Goal: Task Accomplishment & Management: Manage account settings

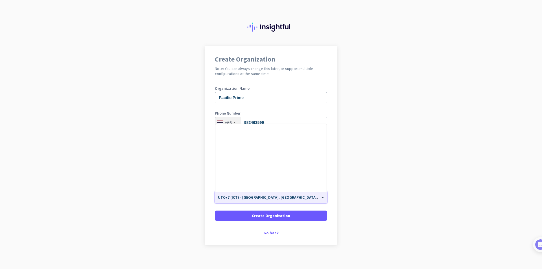
click at [308, 202] on div "× UTC+7 (ICT) - Bangkok, Samut Prakan, Mueang Nonthaburi, Chon Buri" at bounding box center [271, 197] width 112 height 11
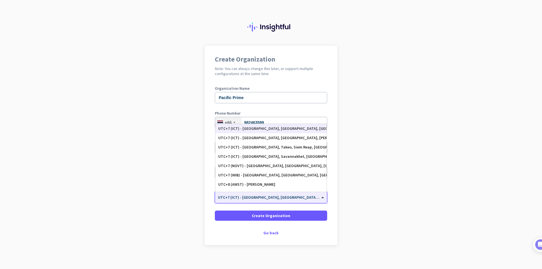
click at [308, 202] on div "× UTC+7 (ICT) - Bangkok, Samut Prakan, Mueang Nonthaburi, Chon Buri" at bounding box center [271, 197] width 112 height 11
click at [303, 205] on div "Organization Time Zone × UTC+7 (ICT) - Bangkok, Samut Prakan, Mueang Nonthaburi…" at bounding box center [271, 197] width 112 height 23
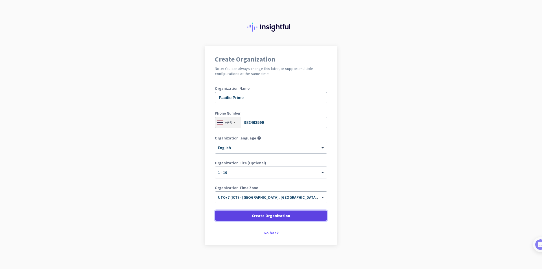
click at [301, 211] on span at bounding box center [271, 216] width 112 height 14
click at [294, 213] on span at bounding box center [271, 216] width 112 height 14
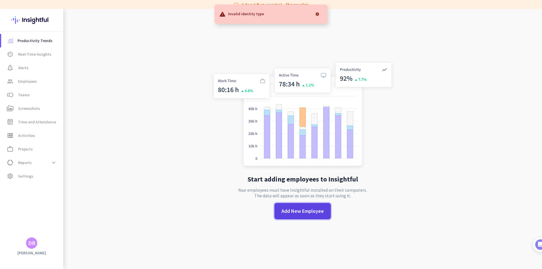
click at [295, 206] on span at bounding box center [302, 211] width 56 height 14
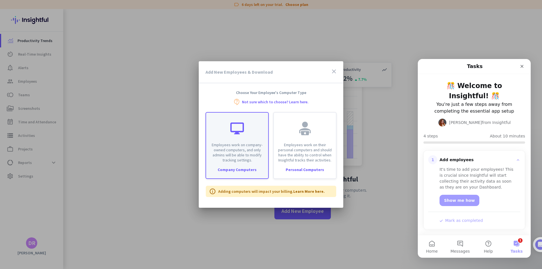
click at [249, 159] on p "Employees work on company-owned computers, and only admins will be able to modi…" at bounding box center [236, 152] width 55 height 20
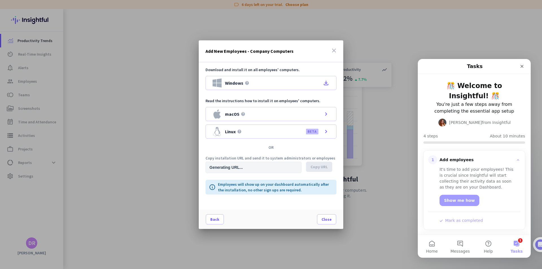
type input "https://app.insightful.io/#/installation/company?token=eyJhbGciOiJIUzI1NiIsInR5…"
click at [322, 164] on span "Copy URL" at bounding box center [319, 167] width 17 height 6
click at [336, 221] on button "Close" at bounding box center [326, 219] width 19 height 10
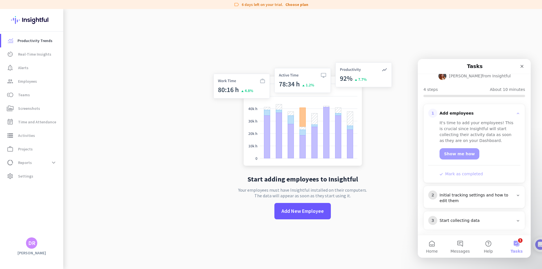
scroll to position [56, 0]
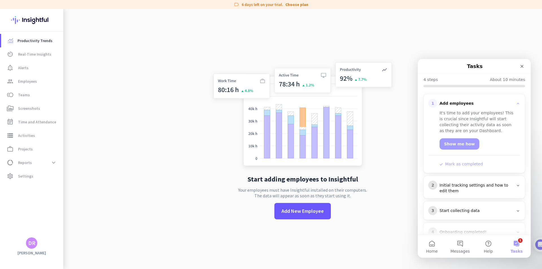
click at [479, 189] on div "Initial tracking settings and how to edit them" at bounding box center [477, 188] width 74 height 11
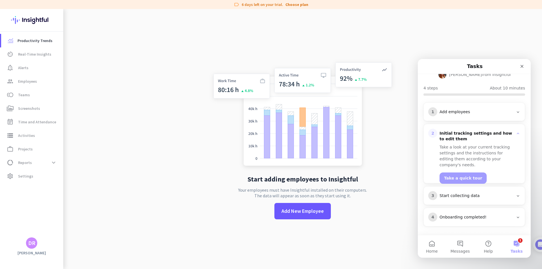
scroll to position [48, 0]
click at [473, 172] on button "Take a quick tour" at bounding box center [463, 177] width 47 height 11
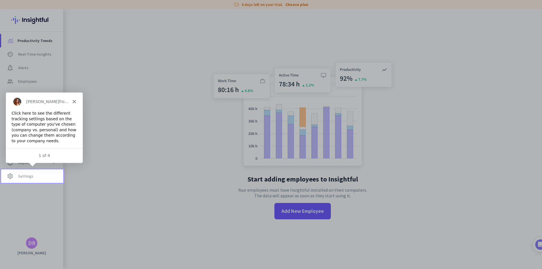
scroll to position [0, 0]
click at [77, 96] on div "Tamara from Insightful" at bounding box center [44, 101] width 77 height 18
click at [77, 97] on div "Tamara from Insightful" at bounding box center [44, 101] width 77 height 18
click at [75, 100] on polygon "Close" at bounding box center [73, 101] width 3 height 3
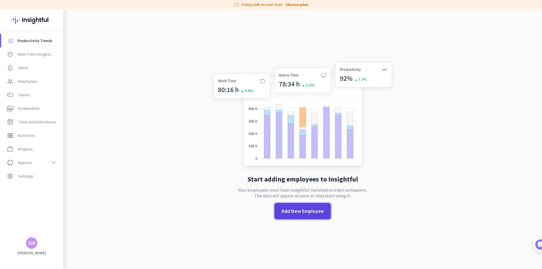
click at [288, 211] on span "Add New Employee" at bounding box center [302, 210] width 42 height 7
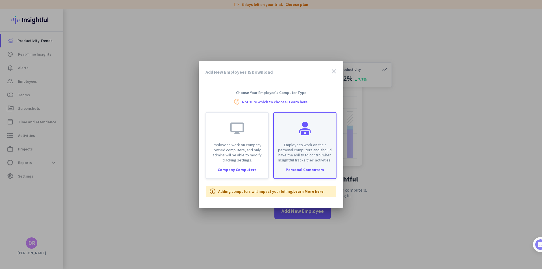
click at [294, 164] on div "Employees work on their personal computers and should have the ability to contr…" at bounding box center [304, 145] width 63 height 67
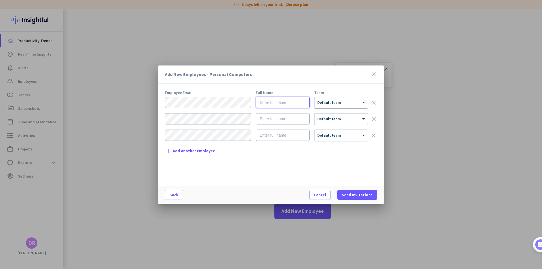
click at [275, 104] on input "text" at bounding box center [283, 102] width 54 height 11
type input "PJ"
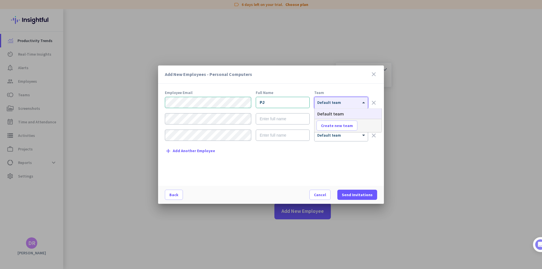
click at [332, 100] on div at bounding box center [340, 101] width 53 height 5
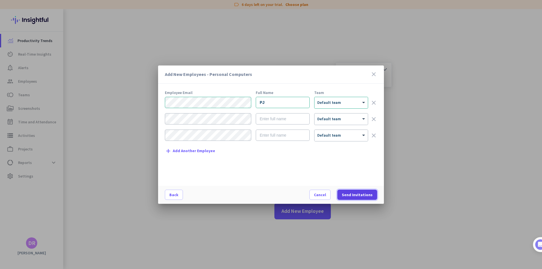
click at [350, 192] on span at bounding box center [357, 195] width 40 height 14
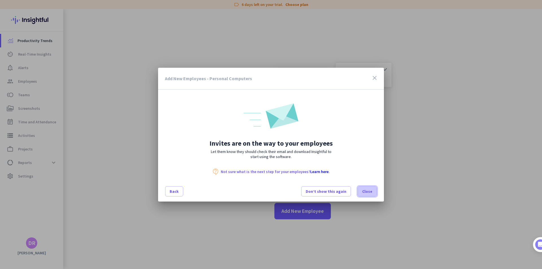
click at [365, 188] on span at bounding box center [367, 192] width 19 height 14
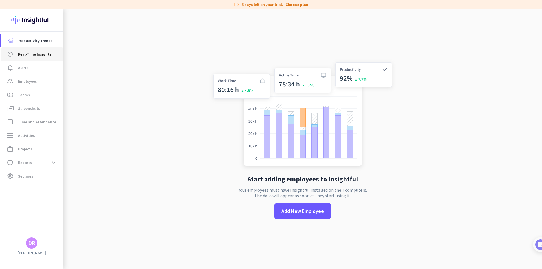
click at [48, 53] on span "Real-Time Insights" at bounding box center [34, 54] width 33 height 7
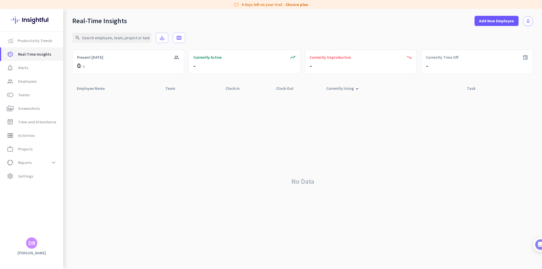
click at [36, 57] on span "Real-Time Insights" at bounding box center [34, 54] width 33 height 7
click at [41, 41] on span "Productivity Trends" at bounding box center [35, 40] width 35 height 7
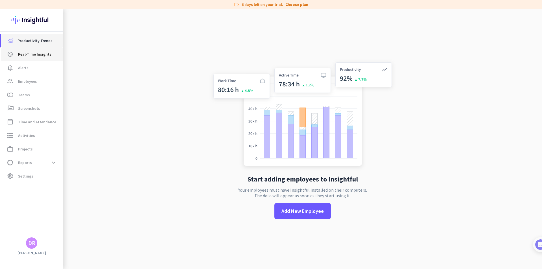
drag, startPoint x: 17, startPoint y: 47, endPoint x: 17, endPoint y: 50, distance: 3.1
click at [17, 47] on link "Productivity Trends" at bounding box center [32, 41] width 62 height 14
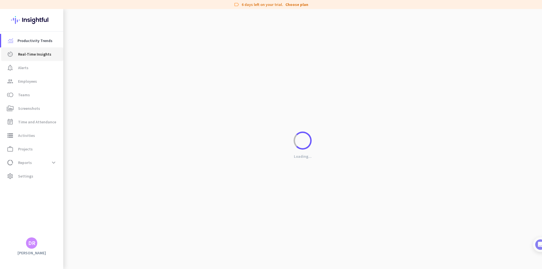
click at [18, 57] on span "Real-Time Insights" at bounding box center [34, 54] width 33 height 7
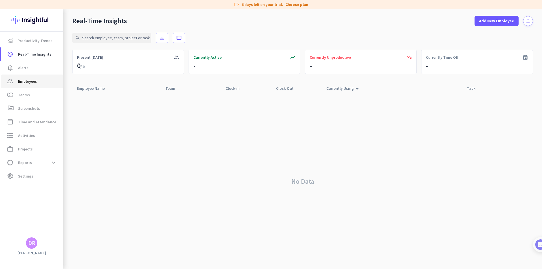
click at [40, 77] on link "group Employees" at bounding box center [32, 82] width 62 height 14
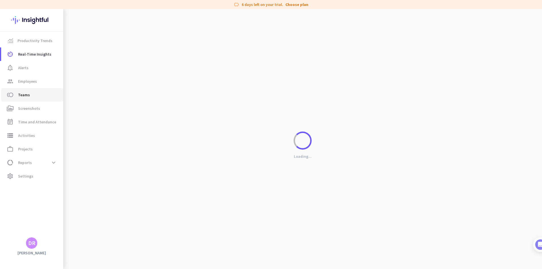
click at [41, 88] on link "toll Teams" at bounding box center [32, 95] width 62 height 14
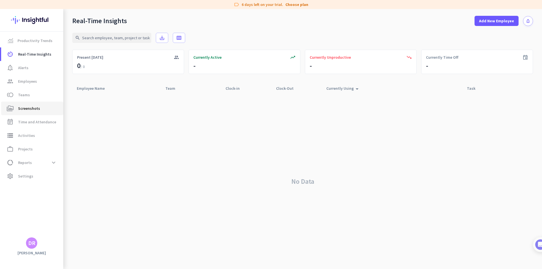
click at [41, 108] on span "perm_media Screenshots" at bounding box center [32, 108] width 53 height 7
click at [41, 117] on link "event_note Time and Attendance" at bounding box center [32, 122] width 62 height 14
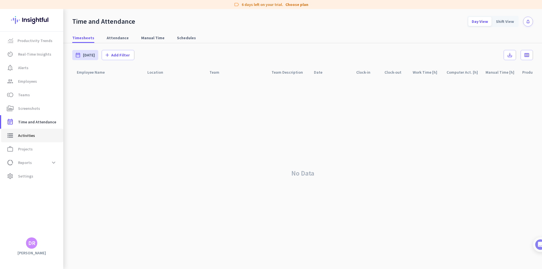
click at [43, 134] on span "storage Activities" at bounding box center [32, 135] width 53 height 7
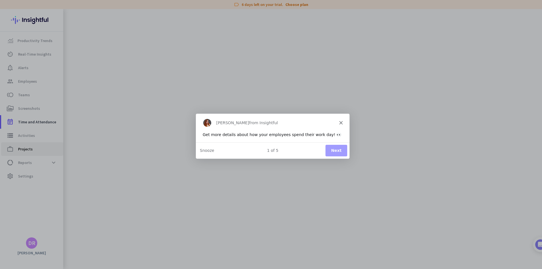
type input "Wed, Sep 24"
click at [340, 143] on div "1 of 5 Next Snooze" at bounding box center [273, 150] width 154 height 16
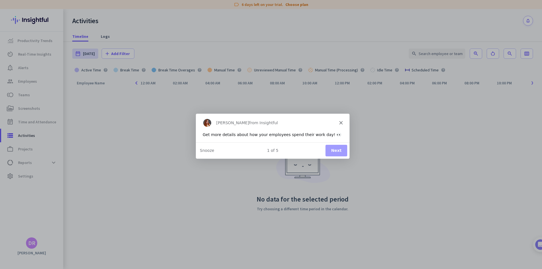
click at [340, 126] on div "Tamara from Insightful" at bounding box center [273, 122] width 154 height 18
click at [340, 122] on icon "Close" at bounding box center [340, 122] width 3 height 3
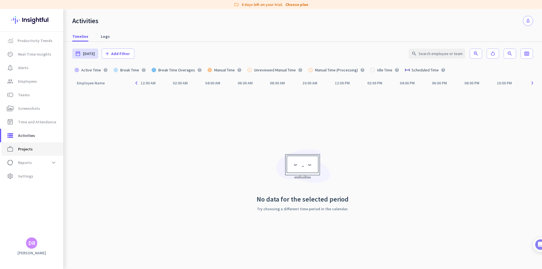
click at [29, 153] on link "work_outline Projects" at bounding box center [32, 149] width 62 height 14
type input "Wed, Sep 24 - Wed, Sep 24"
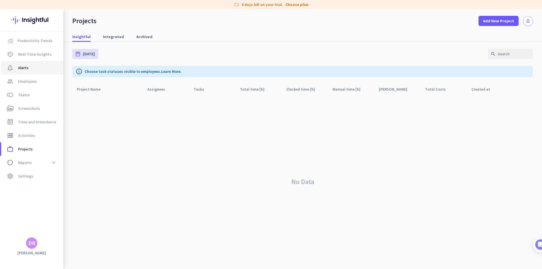
click at [28, 73] on link "notification_important Alerts" at bounding box center [32, 68] width 62 height 14
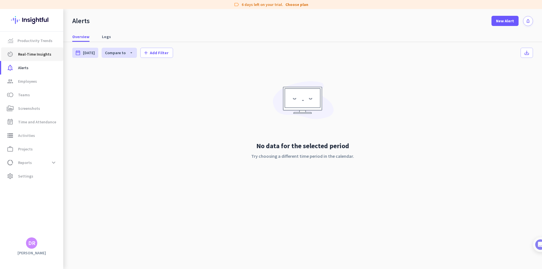
click at [28, 60] on link "av_timer Real-Time Insights" at bounding box center [32, 54] width 62 height 14
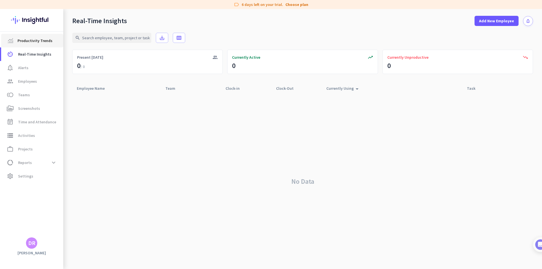
click at [33, 41] on span "Productivity Trends" at bounding box center [35, 40] width 35 height 7
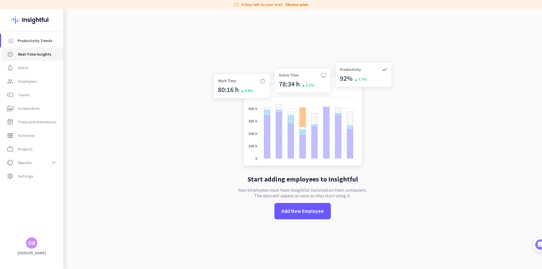
click at [27, 56] on span "Real-Time Insights" at bounding box center [34, 54] width 33 height 7
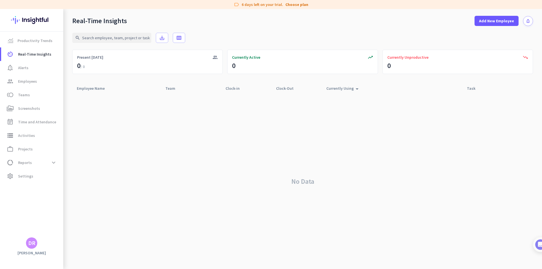
click at [49, 23] on img at bounding box center [31, 20] width 41 height 22
